Goal: Transaction & Acquisition: Purchase product/service

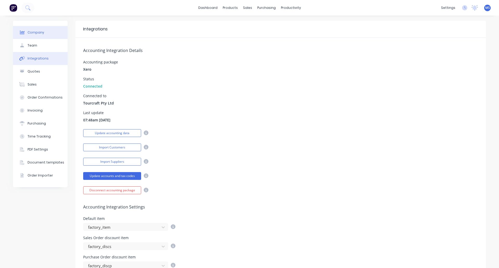
click at [35, 33] on div "Company" at bounding box center [36, 32] width 17 height 5
select select "AU"
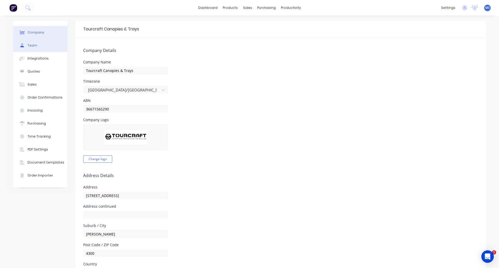
click at [29, 46] on div "Team" at bounding box center [33, 45] width 10 height 5
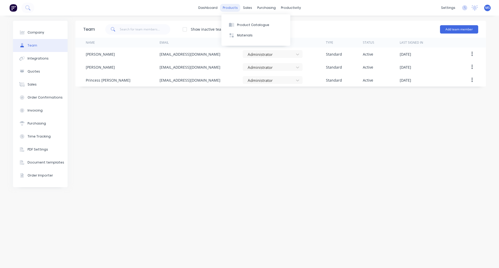
click at [235, 9] on div "products" at bounding box center [230, 8] width 20 height 8
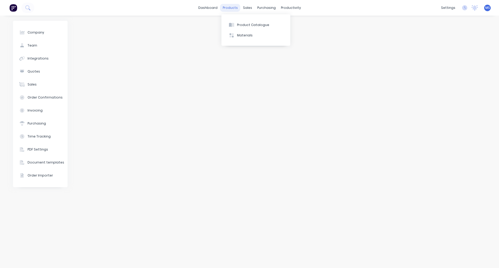
click at [229, 8] on div "products" at bounding box center [230, 8] width 20 height 8
click at [242, 24] on div "Product Catalogue" at bounding box center [253, 25] width 32 height 5
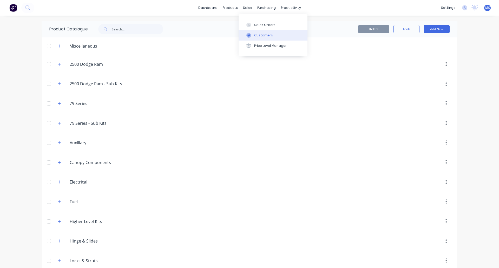
click at [252, 34] on div "Customers" at bounding box center [263, 35] width 19 height 5
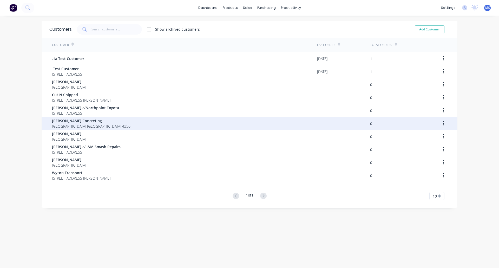
click at [76, 122] on span "[PERSON_NAME] Concreting" at bounding box center [91, 120] width 78 height 5
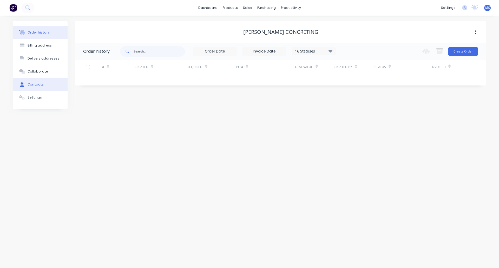
click at [38, 82] on button "Contacts" at bounding box center [40, 84] width 55 height 13
click at [38, 34] on div "Order history" at bounding box center [39, 32] width 22 height 5
click at [35, 96] on div "Settings" at bounding box center [35, 97] width 14 height 5
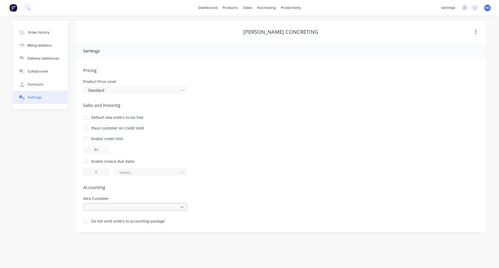
click at [181, 203] on icon at bounding box center [181, 206] width 5 height 5
click at [218, 183] on div "Pricing Product Price Level Standard Sales and Invoicing Default new orders to …" at bounding box center [280, 149] width 395 height 165
click at [183, 203] on icon at bounding box center [181, 206] width 5 height 5
click at [215, 166] on div "Enable invoice due dates Select..." at bounding box center [280, 166] width 395 height 17
click at [183, 203] on icon at bounding box center [181, 206] width 5 height 5
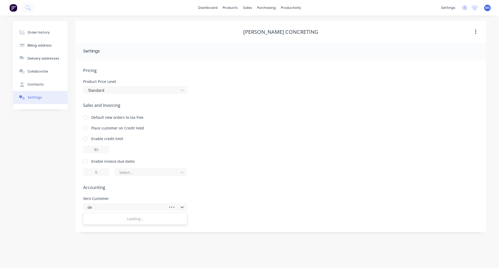
type input "deo"
click at [174, 203] on div "[PERSON_NAME]" at bounding box center [135, 219] width 104 height 10
click at [43, 32] on div "Order history" at bounding box center [39, 32] width 22 height 5
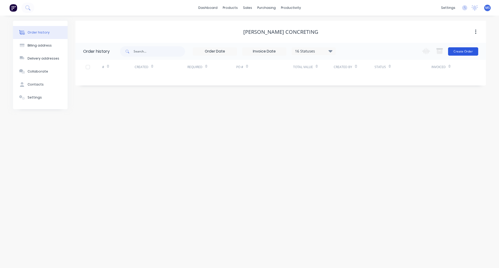
click at [252, 51] on button "Create Order" at bounding box center [463, 51] width 30 height 8
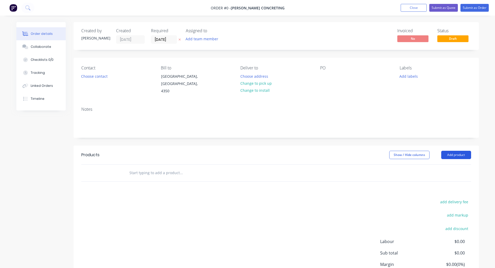
click at [252, 151] on button "Add product" at bounding box center [456, 155] width 30 height 8
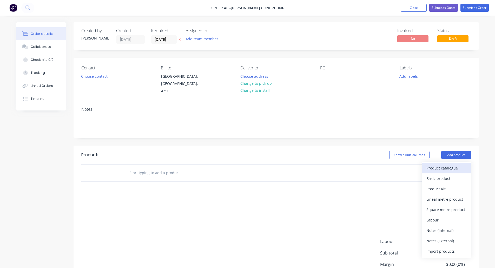
click at [252, 164] on div "Product catalogue" at bounding box center [446, 168] width 40 height 8
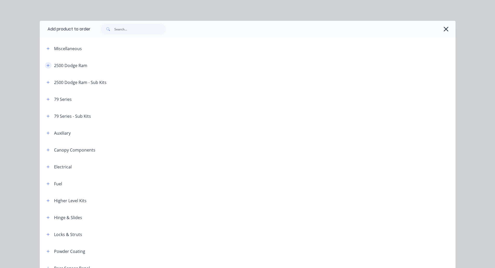
click at [46, 66] on icon "button" at bounding box center [47, 66] width 3 height 4
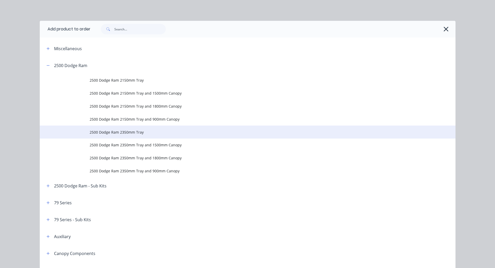
click at [125, 132] on span "2500 Dodge Ram 2350mm Tray" at bounding box center [236, 131] width 292 height 5
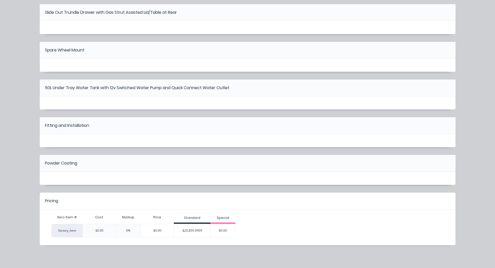
scroll to position [48, 0]
click at [196, 203] on div "$20,859.0909" at bounding box center [192, 230] width 36 height 13
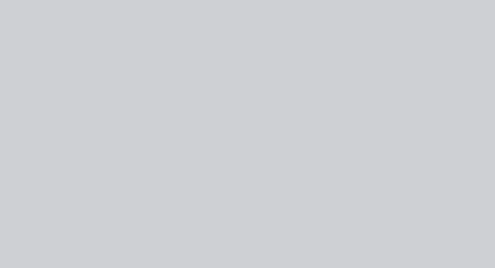
scroll to position [41, 0]
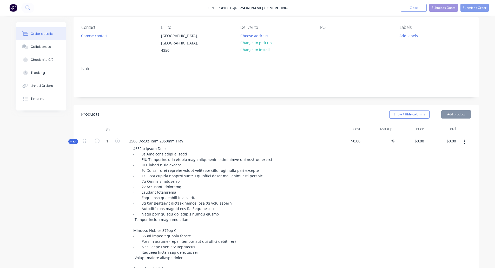
type input "$20,859.0909"
type input "$20,859.09"
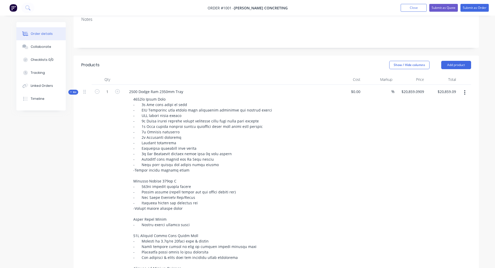
scroll to position [77, 0]
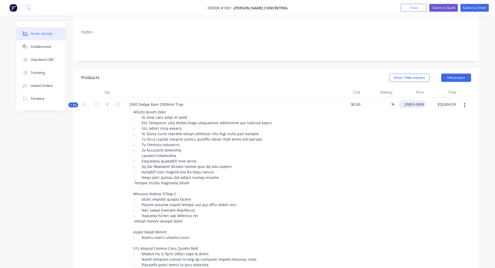
click at [252, 101] on input "20859.0909" at bounding box center [413, 105] width 25 height 8
type input "$20,413.64"
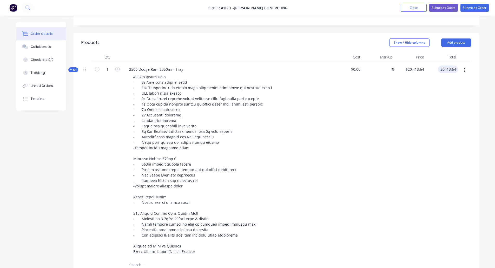
scroll to position [103, 0]
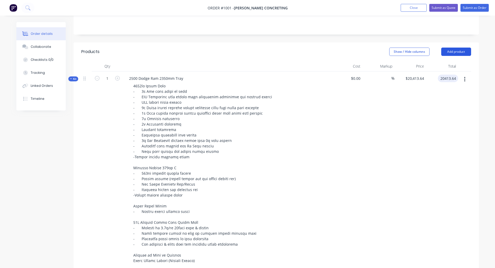
type input "$20,413.64"
click at [252, 48] on button "Add product" at bounding box center [456, 52] width 30 height 8
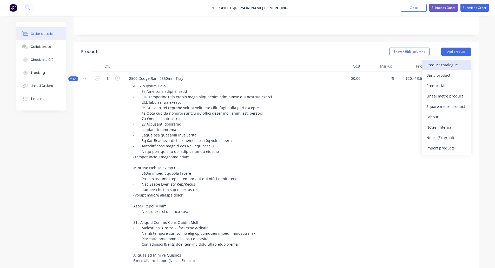
click at [252, 61] on div "Product catalogue" at bounding box center [446, 65] width 40 height 8
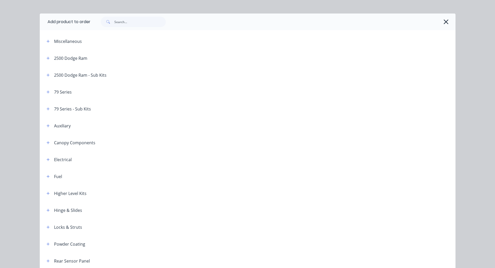
scroll to position [0, 0]
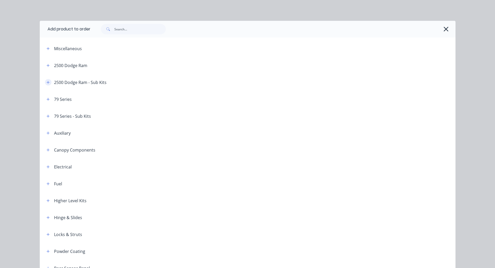
click at [46, 83] on icon "button" at bounding box center [47, 83] width 3 height 4
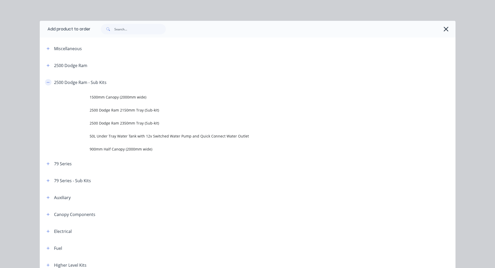
click at [46, 83] on icon "button" at bounding box center [47, 83] width 3 height 4
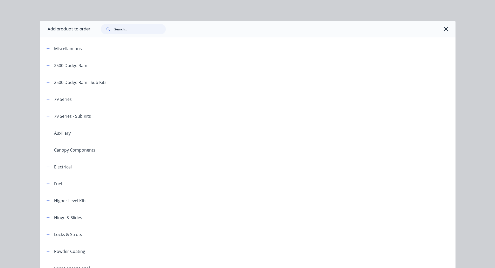
click at [129, 28] on input "text" at bounding box center [139, 29] width 51 height 10
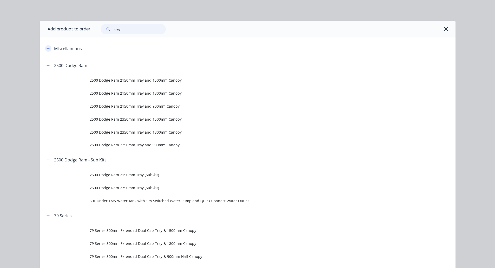
type input "tray"
click at [46, 49] on icon "button" at bounding box center [47, 48] width 3 height 3
click at [46, 49] on icon "button" at bounding box center [47, 48] width 3 height 0
drag, startPoint x: 121, startPoint y: 29, endPoint x: 101, endPoint y: 29, distance: 19.7
click at [101, 29] on div "tray" at bounding box center [133, 29] width 65 height 10
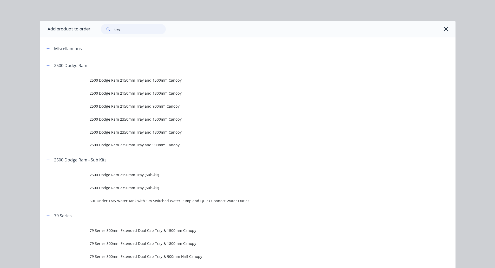
scroll to position [77, 0]
click at [237, 11] on div "Add product to order tray Miscellaneous 2500 Dodge Ram 2500 Dodge Ram 2150mm Tr…" at bounding box center [247, 134] width 495 height 268
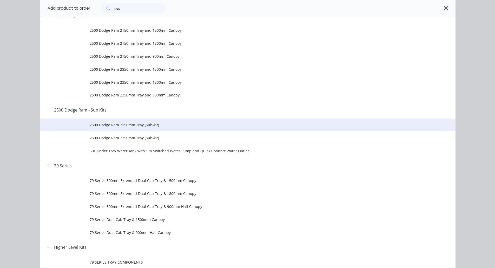
scroll to position [0, 0]
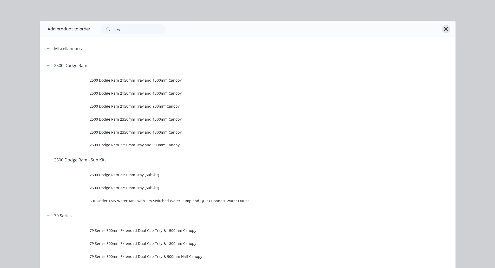
click at [252, 28] on icon "button" at bounding box center [446, 29] width 5 height 5
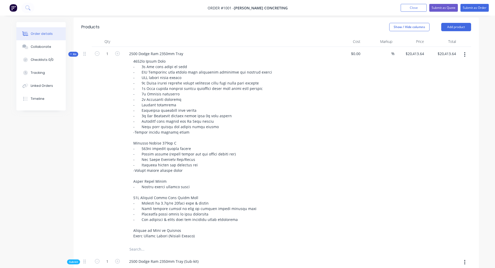
scroll to position [130, 0]
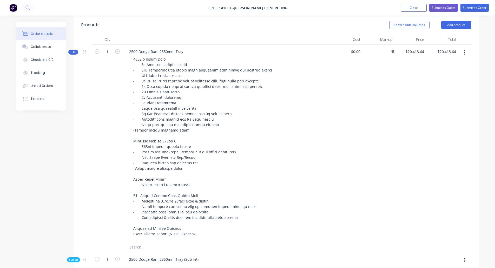
click at [70, 51] on icon at bounding box center [71, 52] width 2 height 3
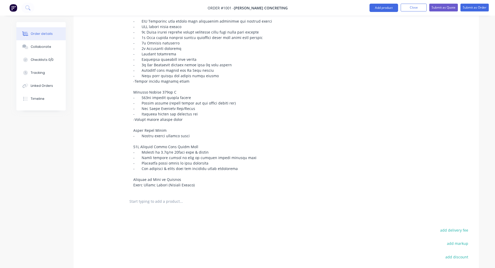
scroll to position [182, 0]
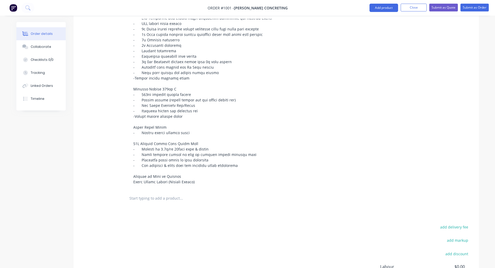
click at [164, 194] on input "text" at bounding box center [181, 198] width 104 height 10
paste input "Custom Built Tray Sides with Heavy Duty Catches"
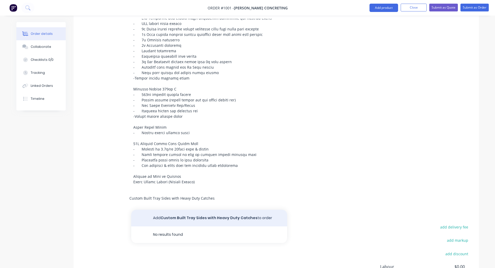
type input "Custom Built Tray Sides with Heavy Duty Catches"
click at [252, 203] on button "Add Custom Built Tray Sides with Heavy Duty Catches to order" at bounding box center [209, 218] width 156 height 17
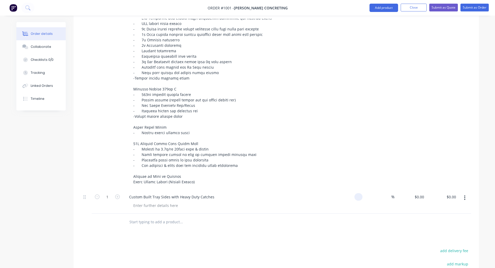
click at [252, 193] on div at bounding box center [358, 197] width 8 height 8
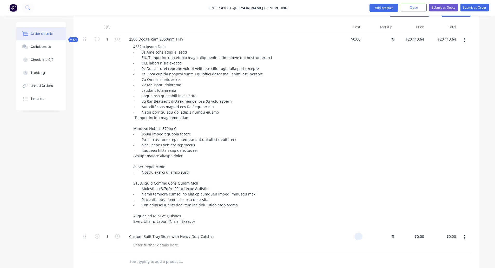
scroll to position [260, 0]
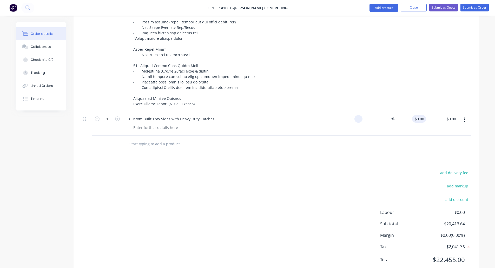
type input "$0.00"
click at [252, 115] on input "0" at bounding box center [420, 119] width 12 height 8
type input "$1,595.00"
click at [252, 8] on button "Add product" at bounding box center [383, 8] width 29 height 8
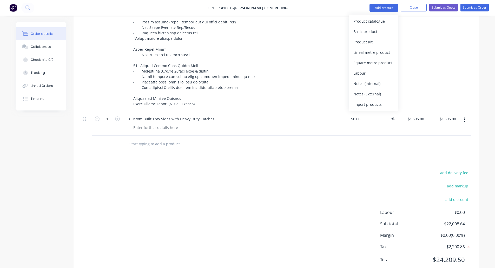
click at [163, 139] on input "text" at bounding box center [181, 144] width 104 height 10
paste input "2PAC PAINT COLOUR MATCHING Tray Sides + 4 x Toolbox Doors"
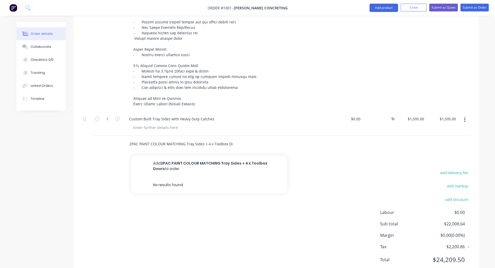
scroll to position [0, 4]
drag, startPoint x: 181, startPoint y: 138, endPoint x: 236, endPoint y: 137, distance: 54.8
click at [236, 139] on div "2PAC PAINT COLOUR MATCHING Tray Sides + 4 x Toolbox Doors Add 2PAC PAINT COLOUR…" at bounding box center [203, 144] width 156 height 10
type input "2PAC PAINT COLOUR MATCHING"
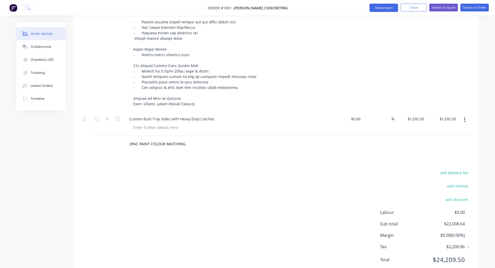
click at [252, 203] on div "add delivery fee add markup add discount Labour $0.00 Sub total $22,008.64 Marg…" at bounding box center [276, 219] width 390 height 100
click at [182, 147] on div "Products Show / Hide columns Add product Qty Cost Markup Price Total Kit 1 2500…" at bounding box center [276, 81] width 405 height 391
drag, startPoint x: 324, startPoint y: 138, endPoint x: 317, endPoint y: 138, distance: 6.8
click at [252, 138] on div "2PAC PAINT COLOUR MATCHING" at bounding box center [276, 144] width 390 height 17
drag, startPoint x: 177, startPoint y: 148, endPoint x: 161, endPoint y: 151, distance: 16.5
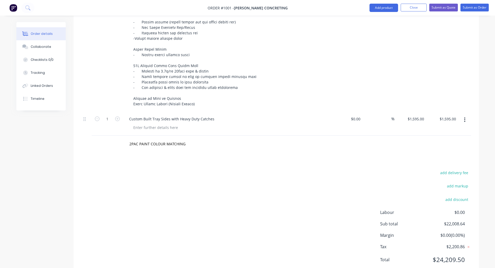
click at [176, 148] on div "Products Show / Hide columns Add product Qty Cost Markup Price Total Kit 1 2500…" at bounding box center [276, 81] width 405 height 391
click at [156, 139] on input "2PAC PAINT COLOUR MATCHING" at bounding box center [181, 144] width 104 height 10
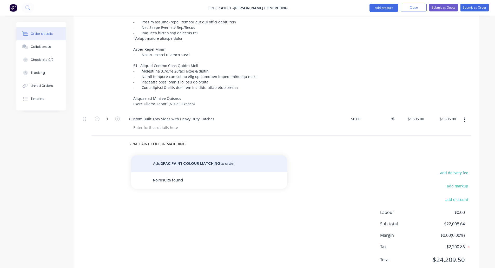
click at [185, 155] on button "Add 2PAC PAINT COLOUR MATCHING to order" at bounding box center [209, 163] width 156 height 17
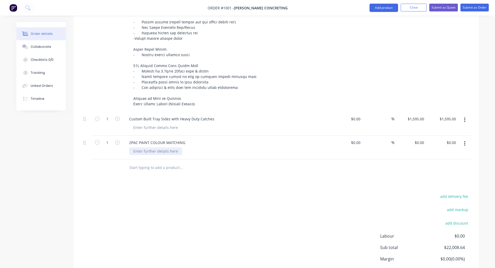
click at [164, 147] on div at bounding box center [155, 151] width 53 height 8
paste div
click at [252, 139] on input "0" at bounding box center [423, 143] width 6 height 8
type input "$1,450.00"
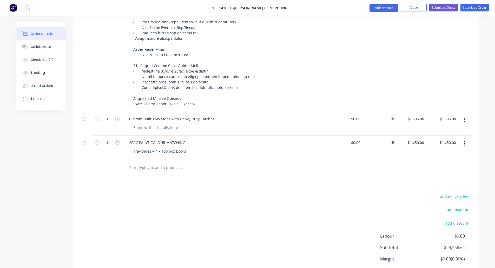
click at [165, 162] on input "text" at bounding box center [181, 167] width 104 height 10
paste input "Rear Ladder Rack"
type input "Rear Ladder Rack"
click at [188, 183] on div "Products Show / Hide columns Add product Qty Cost Markup Price Total Kit 1 2500…" at bounding box center [276, 93] width 405 height 415
click at [160, 162] on input "Rear Ladder Rack" at bounding box center [181, 167] width 104 height 10
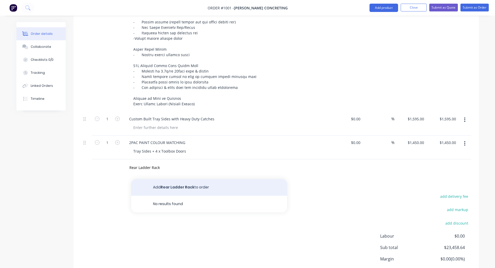
click at [176, 179] on button "Add Rear Ladder Rack to order" at bounding box center [209, 187] width 156 height 17
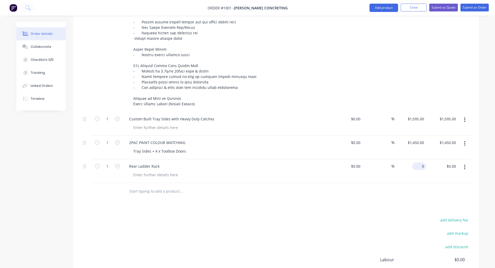
click at [252, 162] on input "0" at bounding box center [420, 166] width 12 height 8
type input "$9,445.00"
type input "9445.00"
type input "9445"
type input "$9,445.00"
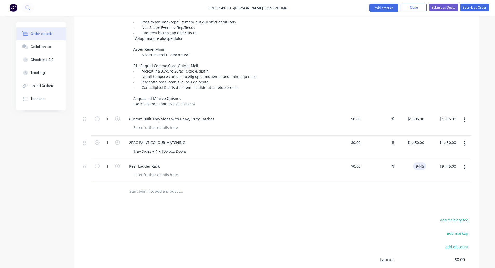
click at [252, 162] on input "9445" at bounding box center [420, 166] width 11 height 8
type input "$945.00"
click at [172, 187] on input "text" at bounding box center [181, 191] width 104 height 10
click at [166, 186] on input "text" at bounding box center [181, 191] width 104 height 10
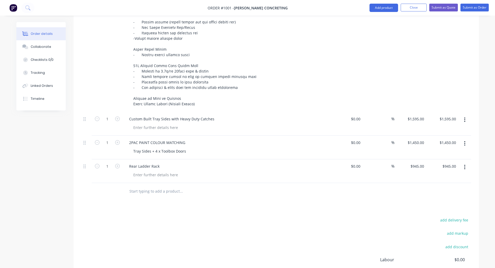
paste input "Stainless Steel Folded Cap on Tray Sides"
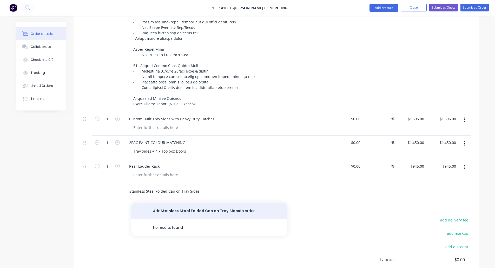
type input "Stainless Steel Folded Cap on Tray Sides"
click at [242, 203] on button "Add Stainless Steel Folded Cap on Tray Sides to order" at bounding box center [209, 211] width 156 height 17
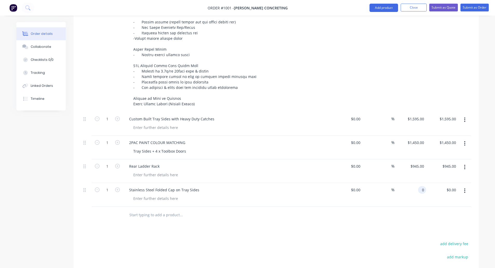
click at [252, 186] on input "0" at bounding box center [423, 190] width 6 height 8
type input "$575.00"
click at [169, 203] on input "text" at bounding box center [181, 215] width 104 height 10
paste input "Custom Length Tray 2350mm with Rear Toolbox Infill Panels"
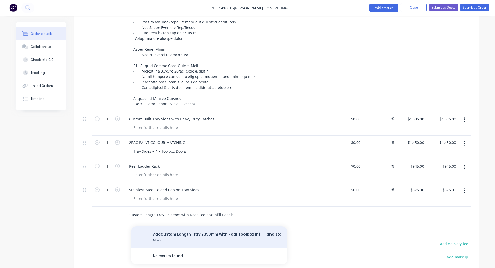
type input "Custom Length Tray 2350mm with Rear Toolbox Infill Panels"
click at [252, 203] on button "Add Custom Length Tray 2350mm with Rear Toolbox Infill Panels to order" at bounding box center [209, 236] width 156 height 21
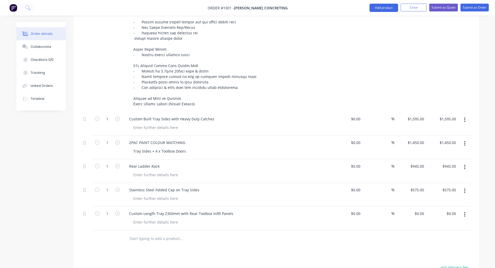
click at [167, 203] on input "text" at bounding box center [181, 238] width 104 height 10
paste input "Blind Spot Monitor / Reversing Sensors Relocation Panel with Stedi Reverse Ligh…"
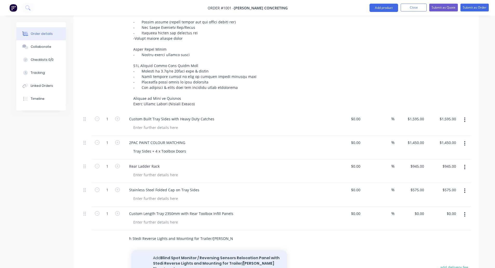
type input "Blind Spot Monitor / Reversing Sensors Relocation Panel with Stedi Reverse Ligh…"
click at [206, 203] on button "Add Blind Spot Monitor / Reversing Sensors Relocation Panel with Stedi Reverse …" at bounding box center [209, 263] width 156 height 27
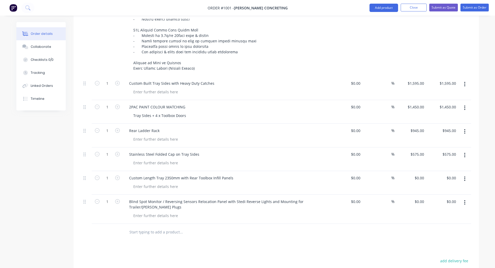
scroll to position [312, 0]
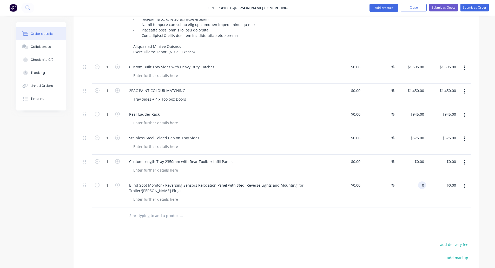
click at [252, 181] on input "0" at bounding box center [423, 185] width 6 height 8
type input "$1,695.00"
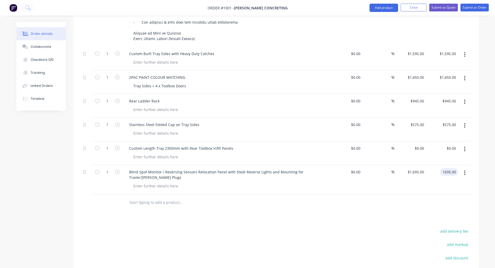
scroll to position [338, 0]
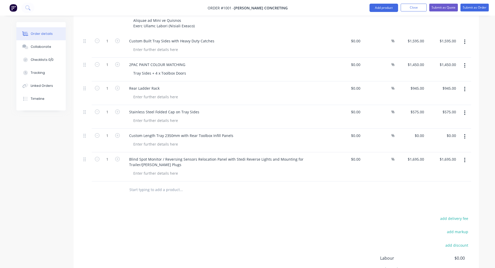
type input "1695.00"
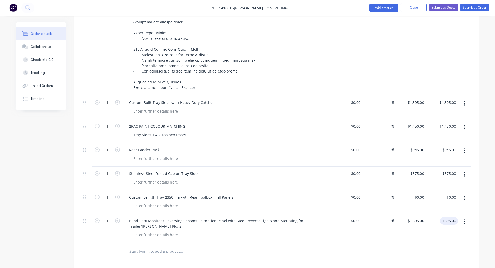
scroll to position [260, 0]
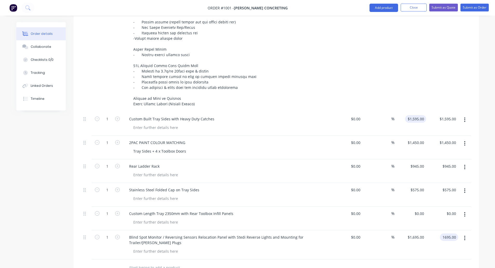
type input "1595"
type input "$1,695.00"
click at [252, 115] on input "1595" at bounding box center [416, 119] width 19 height 8
type input "$1,450.00"
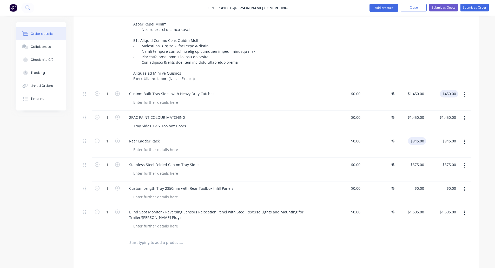
scroll to position [286, 0]
type input "$1,450.00"
click at [252, 113] on input "1450" at bounding box center [420, 117] width 11 height 8
type input "$1,318.1819"
type input "1318.18"
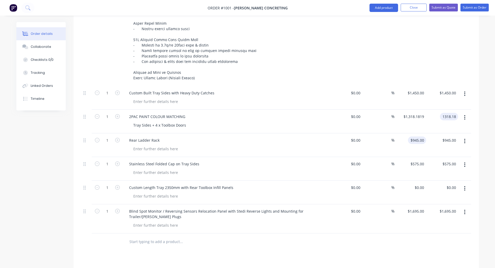
click at [252, 136] on input "$945.00" at bounding box center [418, 140] width 16 height 8
type input "$1,318.18"
type input "$859.09"
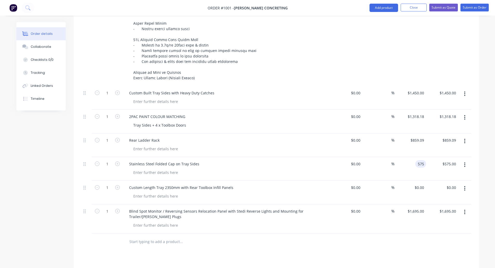
click at [252, 160] on input "575" at bounding box center [421, 164] width 9 height 8
type input "$522.7272"
type input "522.73"
type input "$522.73"
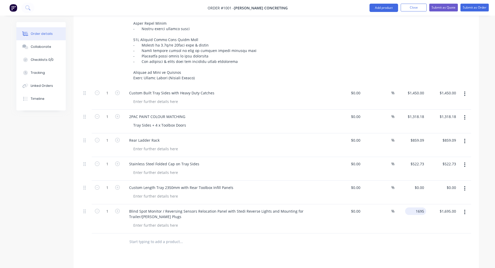
click at [252, 203] on input "1695" at bounding box center [416, 211] width 19 height 8
type input "$1,540.91"
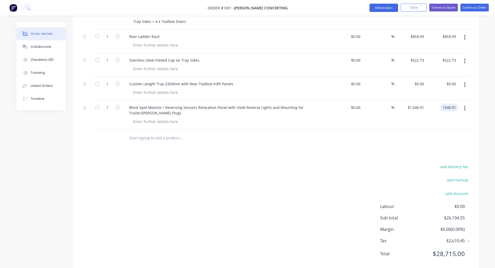
scroll to position [390, 0]
type input "$1,540.91"
click at [252, 189] on button "add discount" at bounding box center [457, 192] width 28 height 7
type input "z"
type input "JUNE SPECIAL"
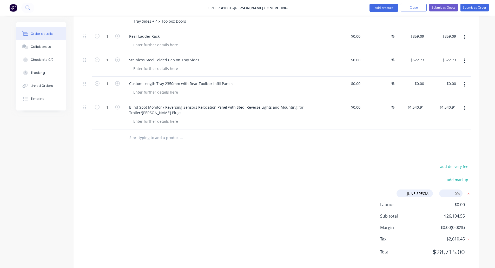
click at [252, 192] on icon at bounding box center [468, 193] width 2 height 2
click at [159, 132] on input "text" at bounding box center [181, 137] width 104 height 10
type input "June Special"
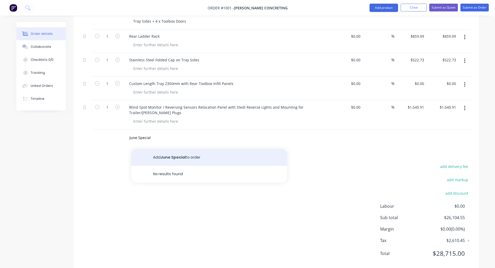
click at [173, 153] on button "Add June Special to order" at bounding box center [209, 157] width 156 height 17
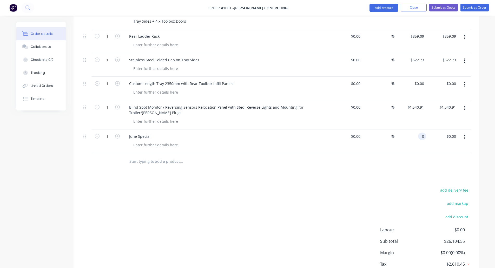
click at [252, 132] on div "0 0" at bounding box center [422, 136] width 8 height 8
type input "$-1,304.77"
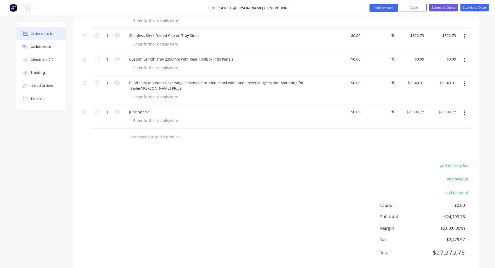
scroll to position [418, 0]
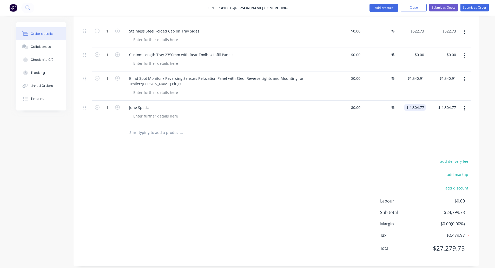
type input "-1304.77"
click at [252, 104] on input "-1304.77" at bounding box center [416, 108] width 20 height 8
type input "$0.00"
type input "0.00"
type input "0"
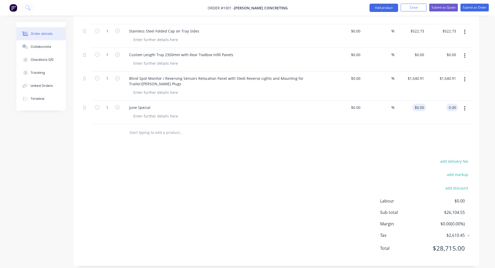
type input "$0.00"
click at [252, 104] on div "0 $0.00" at bounding box center [419, 108] width 14 height 8
type input "$-1,313.8636"
type input "-1313.86"
type input "$-1,313.86"
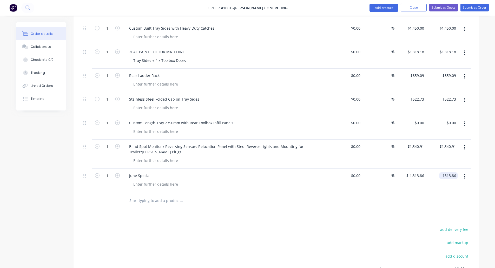
scroll to position [392, 0]
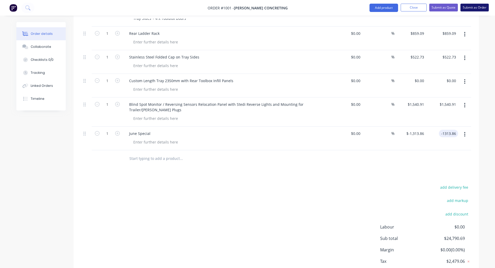
type input "$-1,313.86"
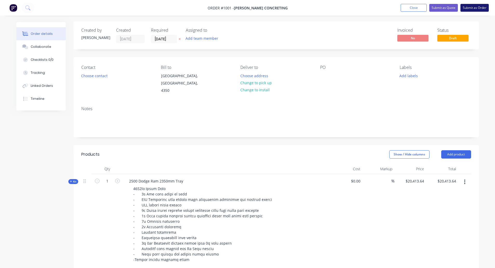
scroll to position [0, 0]
click at [252, 7] on button "Submit as Order" at bounding box center [474, 8] width 28 height 8
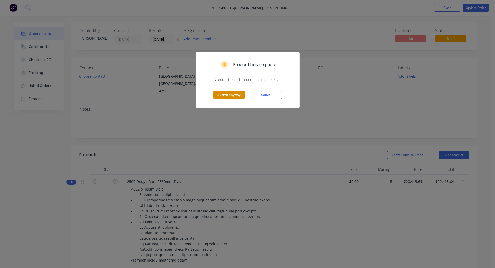
click at [233, 95] on button "Submit anyway" at bounding box center [228, 95] width 31 height 8
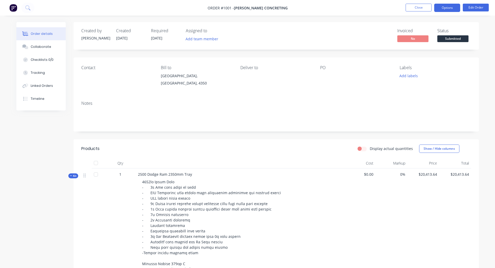
click at [252, 7] on button "Options" at bounding box center [447, 8] width 26 height 8
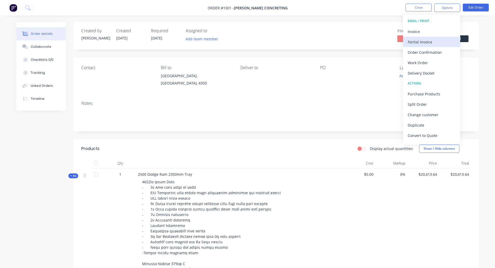
click at [252, 40] on div "Partial Invoice" at bounding box center [432, 42] width 48 height 8
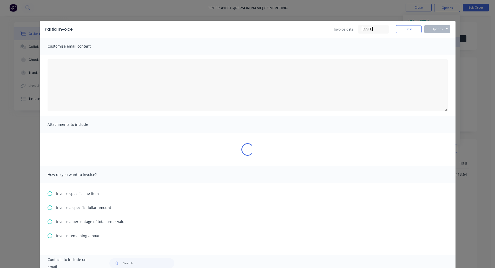
type textarea "A PDF copy of the order has been attached to this email. To view your order onl…"
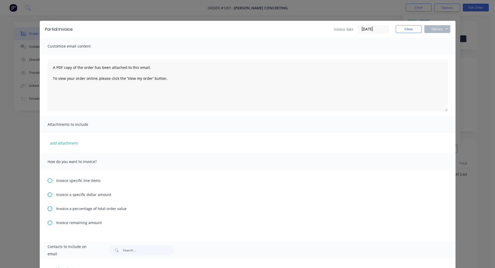
click at [95, 194] on span "Invoice a specific dollar amount" at bounding box center [83, 194] width 55 height 5
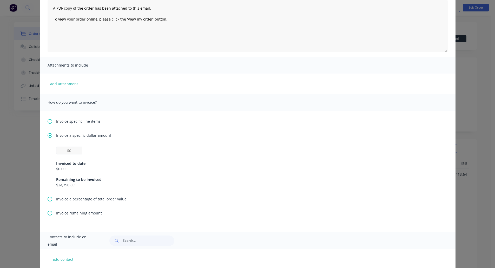
scroll to position [52, 0]
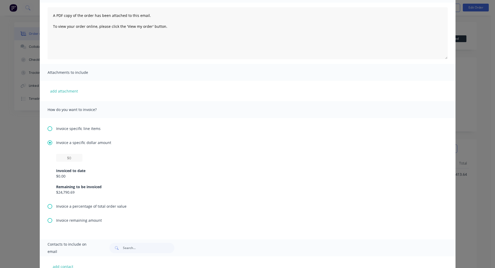
click at [66, 177] on div "$0.00" at bounding box center [247, 175] width 383 height 5
click at [58, 175] on div "$0.00" at bounding box center [247, 175] width 383 height 5
click at [66, 155] on input "text" at bounding box center [69, 158] width 26 height 8
type input "$13,636.36"
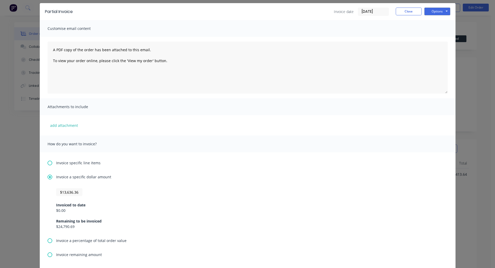
scroll to position [0, 0]
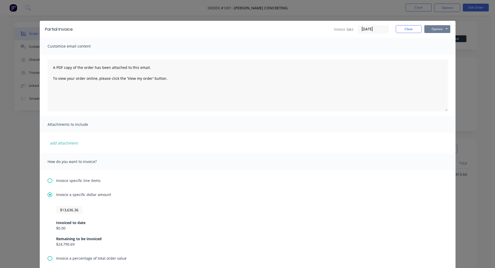
click at [252, 30] on button "Options" at bounding box center [437, 29] width 26 height 8
click at [252, 27] on input "[DATE]" at bounding box center [373, 29] width 31 height 8
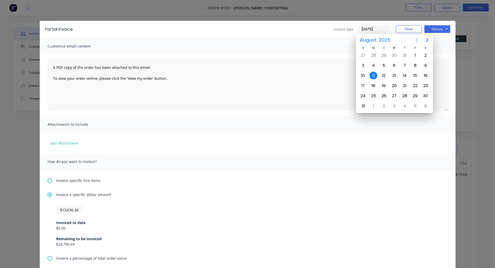
click at [252, 38] on icon "Previous page" at bounding box center [416, 40] width 6 height 6
click at [252, 75] on div "19" at bounding box center [405, 76] width 8 height 8
type input "[DATE]"
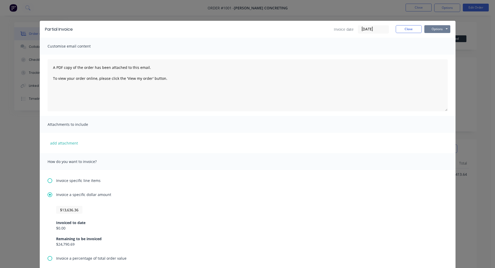
click at [252, 29] on button "Options" at bounding box center [437, 29] width 26 height 8
click at [252, 46] on button "Print" at bounding box center [440, 47] width 33 height 9
click at [252, 26] on button "Close" at bounding box center [409, 29] width 26 height 8
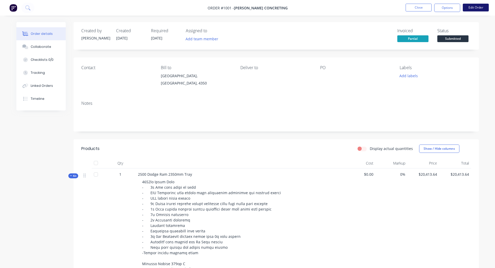
click at [252, 8] on button "Edit Order" at bounding box center [476, 8] width 26 height 8
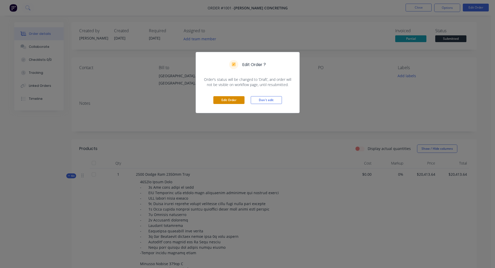
click at [237, 101] on button "Edit Order" at bounding box center [228, 100] width 31 height 8
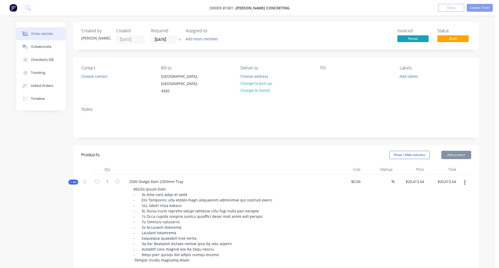
type input "$20,413.64"
type input "$1,450.00"
type input "$1,318.18"
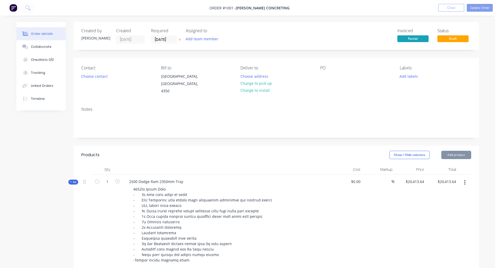
type input "$1,318.18"
type input "$859.09"
type input "$522.73"
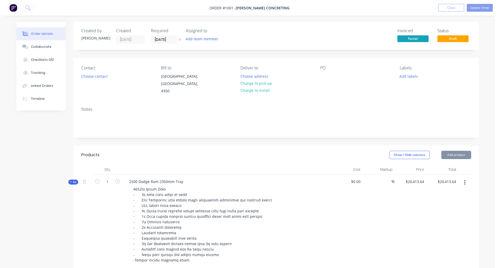
type input "$1,540.91"
type input "$-1,313.86"
click at [98, 77] on button "Choose contact" at bounding box center [94, 75] width 32 height 7
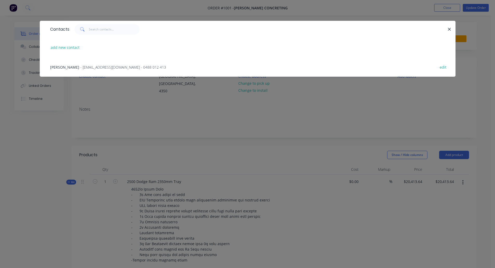
click at [80, 66] on span "- [EMAIL_ADDRESS][DOMAIN_NAME] - 0488 012 413" at bounding box center [123, 67] width 86 height 5
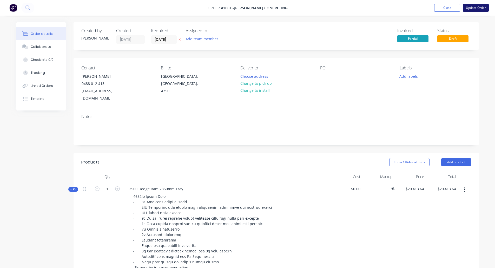
click at [252, 8] on button "Update Order" at bounding box center [476, 8] width 26 height 8
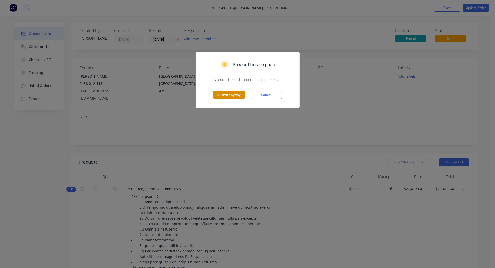
click at [223, 94] on button "Submit anyway" at bounding box center [228, 95] width 31 height 8
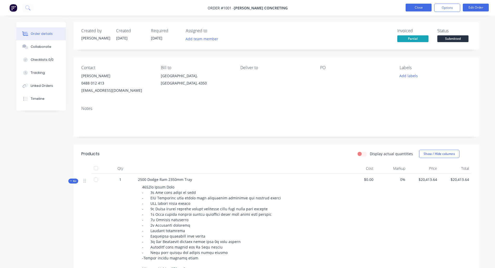
click at [252, 8] on button "Close" at bounding box center [418, 8] width 26 height 8
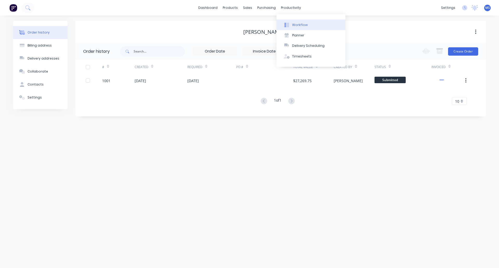
click at [252, 26] on div at bounding box center [287, 25] width 8 height 5
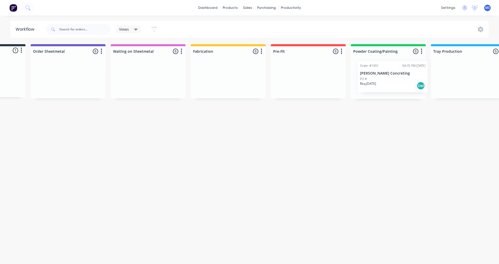
scroll to position [0, 62]
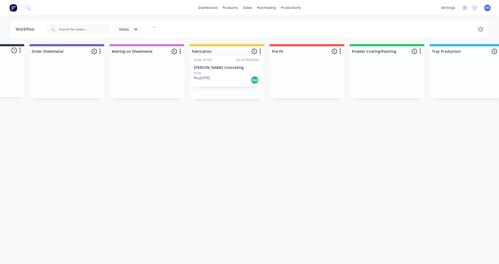
drag, startPoint x: 54, startPoint y: 74, endPoint x: 234, endPoint y: 70, distance: 180.3
click at [234, 70] on div "Submitted 1 Status colour #273444 hex #273444 Save Cancel Summaries Total order…" at bounding box center [367, 71] width 866 height 55
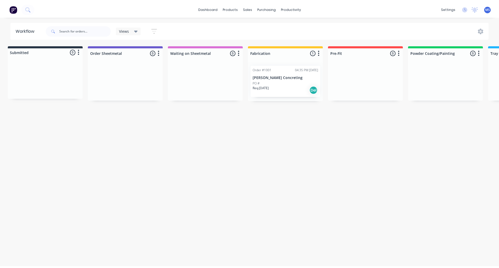
scroll to position [0, 0]
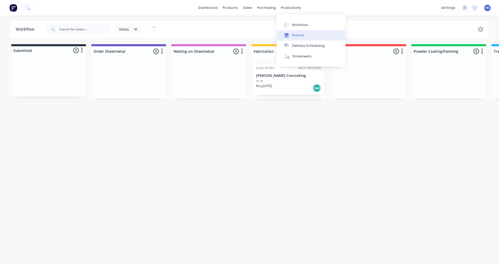
click at [252, 34] on div "Planner" at bounding box center [298, 35] width 12 height 5
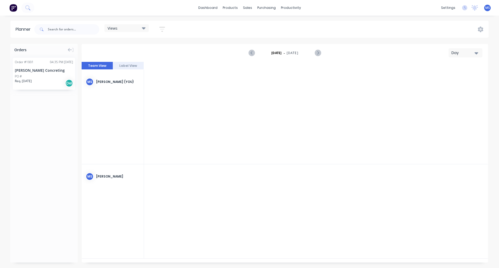
scroll to position [0, 1330]
click at [252, 52] on div "Day" at bounding box center [463, 52] width 24 height 5
click at [252, 77] on div "Week" at bounding box center [455, 77] width 51 height 10
drag, startPoint x: 42, startPoint y: 73, endPoint x: 224, endPoint y: 103, distance: 184.2
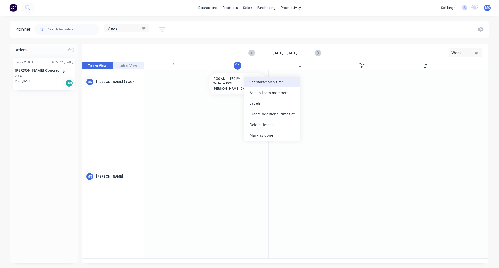
click at [251, 82] on div "Set start/finish time" at bounding box center [272, 82] width 56 height 11
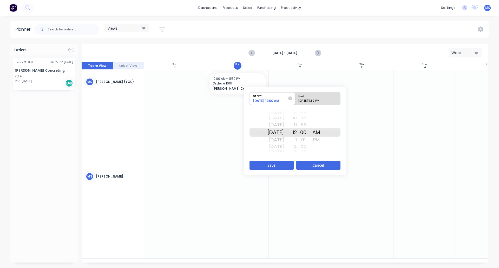
click at [252, 162] on button "Cancel" at bounding box center [318, 165] width 44 height 9
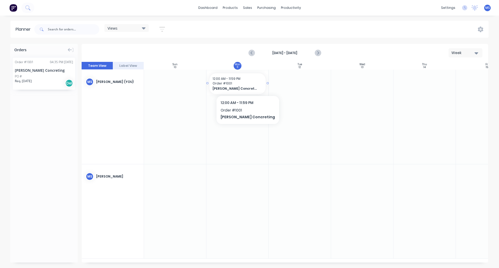
click at [242, 84] on span "Order # 1001" at bounding box center [237, 83] width 50 height 5
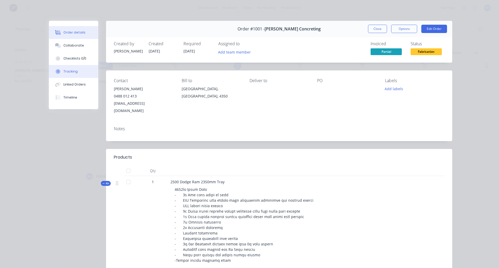
click at [72, 72] on div "Tracking" at bounding box center [70, 71] width 14 height 5
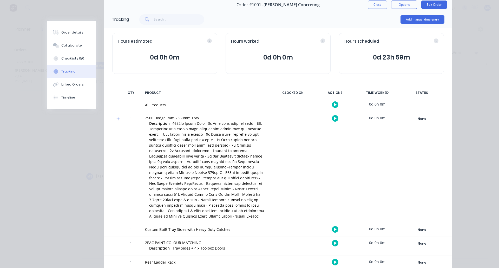
scroll to position [23, 0]
click at [252, 60] on span "0d 23h 59m" at bounding box center [391, 58] width 94 height 9
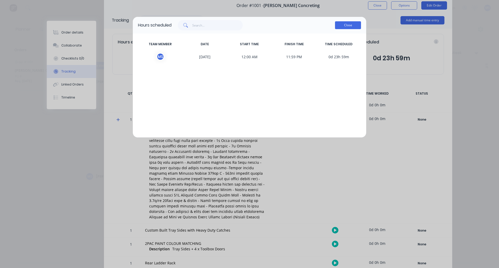
drag, startPoint x: 388, startPoint y: 60, endPoint x: 353, endPoint y: 25, distance: 50.0
click at [252, 25] on button "Close" at bounding box center [348, 25] width 26 height 8
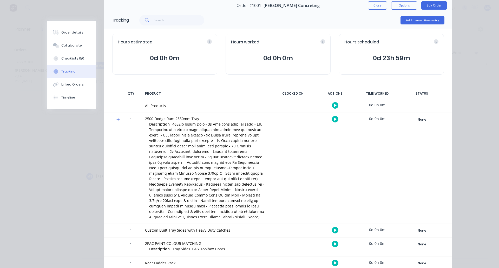
click at [252, 46] on div "Hours scheduled 0d 23h 59m" at bounding box center [391, 54] width 105 height 41
click at [252, 58] on span "0d 23h 59m" at bounding box center [391, 58] width 94 height 9
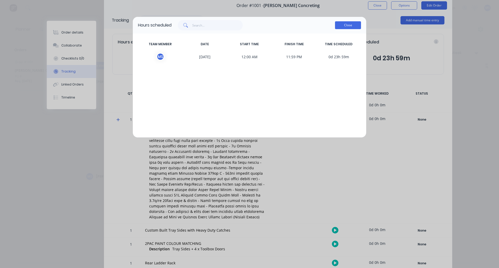
click at [252, 22] on button "Close" at bounding box center [348, 25] width 26 height 8
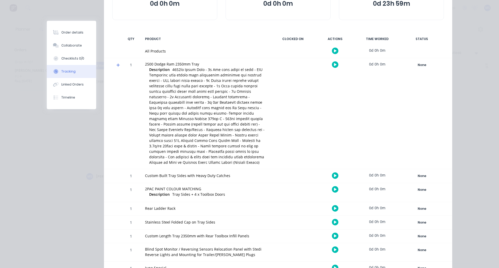
scroll to position [101, 0]
